Goal: Navigation & Orientation: Find specific page/section

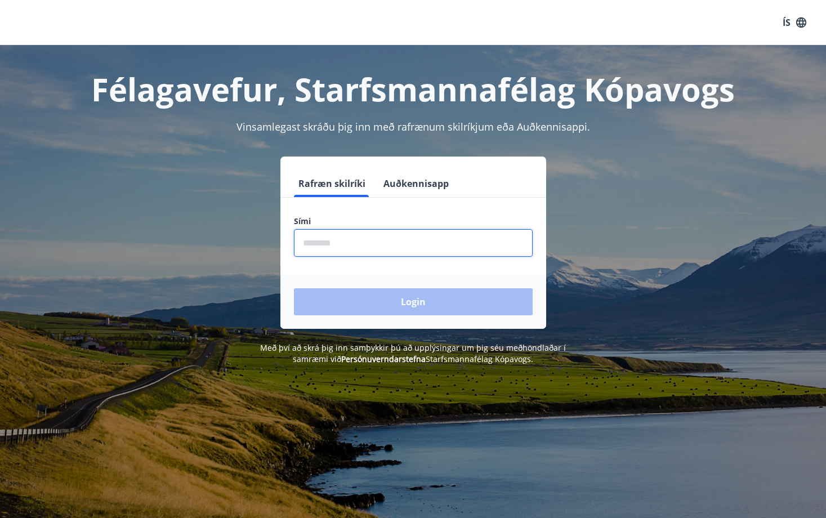
click at [302, 248] on input "phone" at bounding box center [413, 243] width 239 height 28
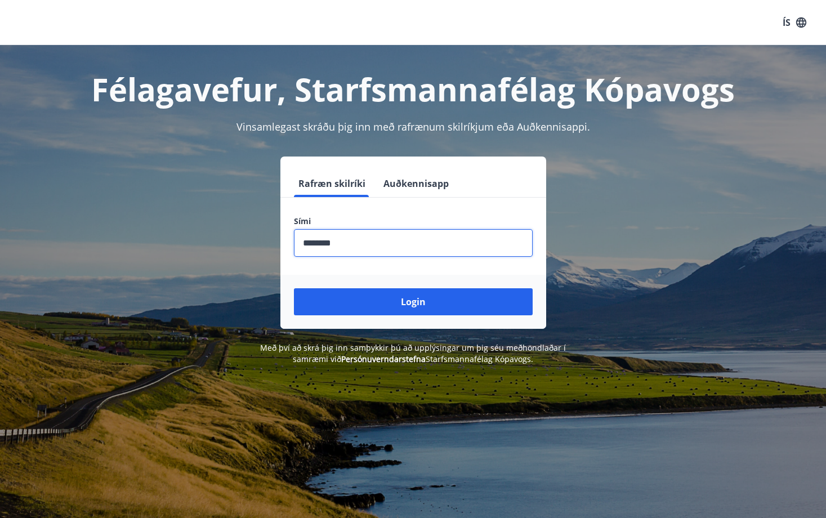
type input "********"
click at [294, 288] on button "Login" at bounding box center [413, 301] width 239 height 27
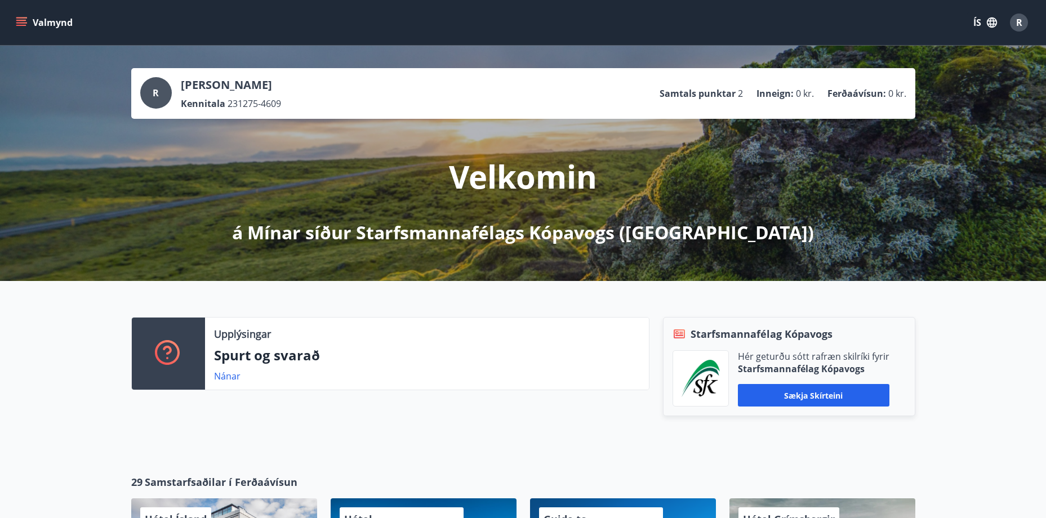
click at [155, 96] on span "R" at bounding box center [156, 93] width 6 height 12
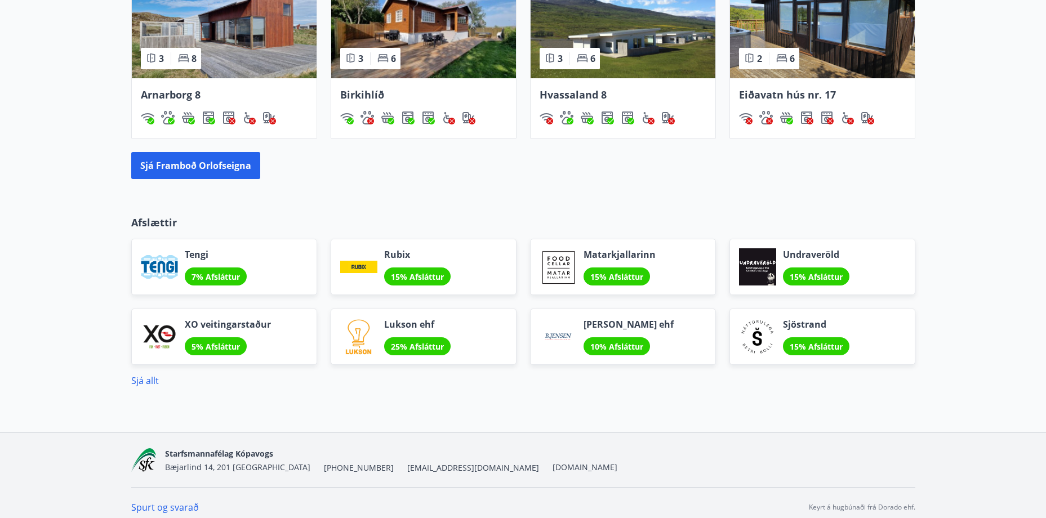
scroll to position [776, 0]
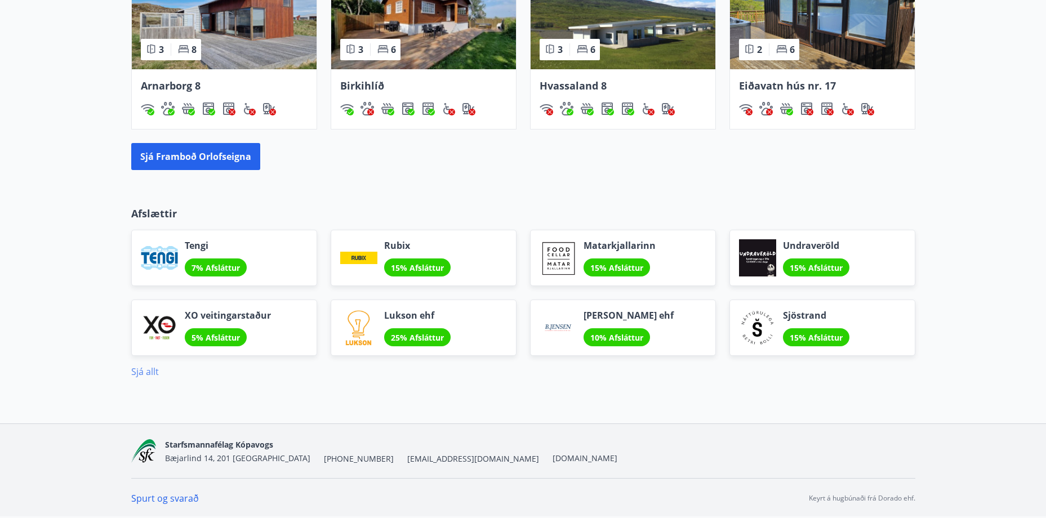
click at [148, 372] on link "Sjá allt" at bounding box center [145, 371] width 28 height 12
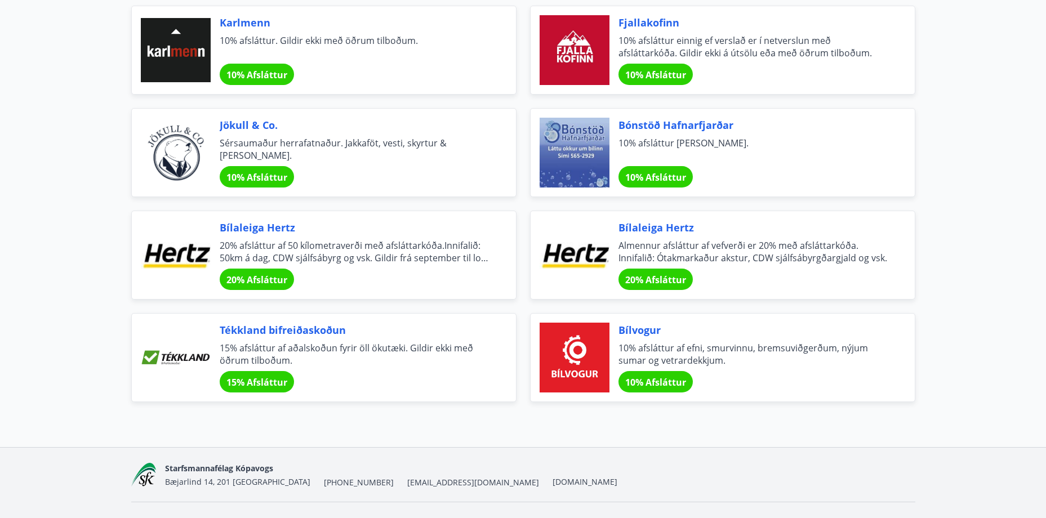
scroll to position [3649, 0]
